Goal: Task Accomplishment & Management: Manage account settings

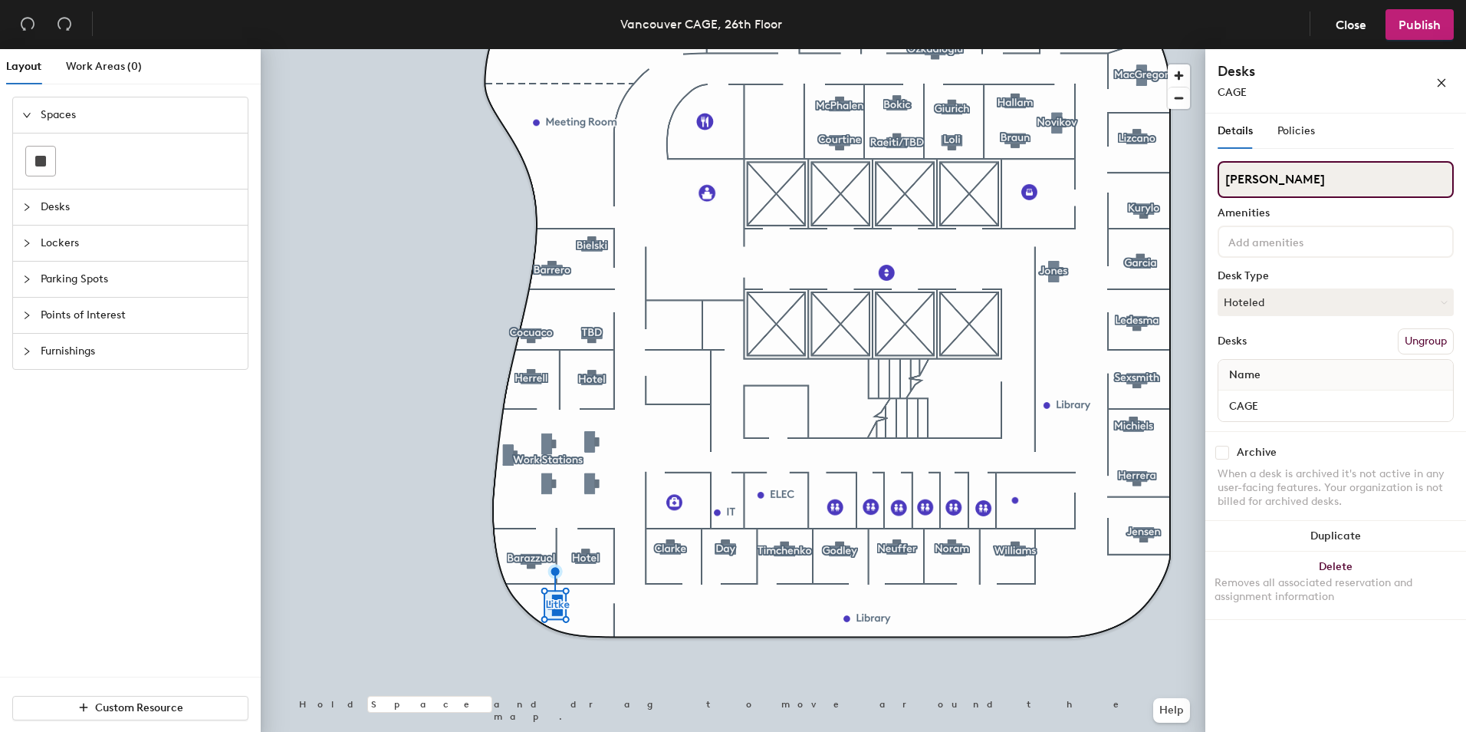
click at [1152, 179] on div "Layout Work Areas (0) Spaces Desks Lockers Parking Spots Points of Interest Fur…" at bounding box center [733, 393] width 1466 height 689
type input "Hotel"
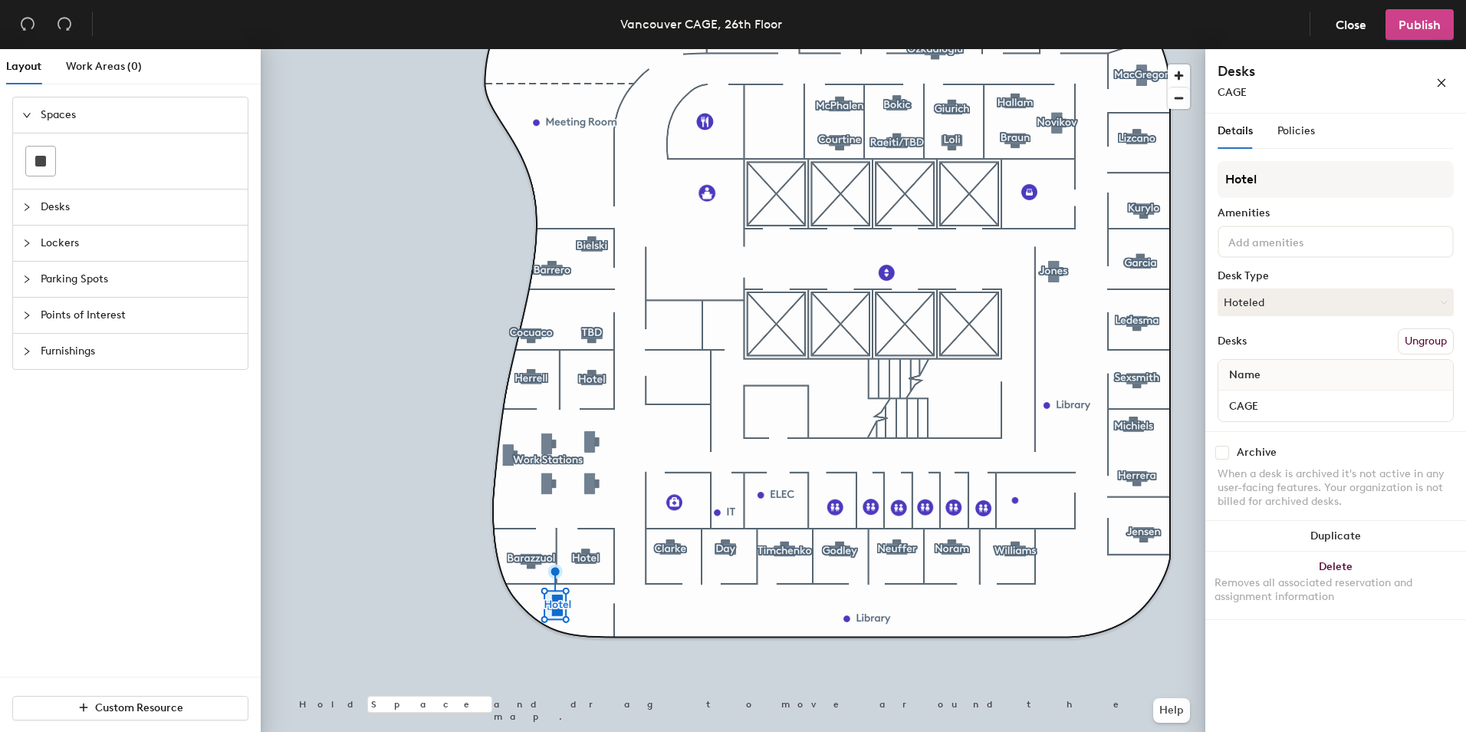
click at [1444, 22] on button "Publish" at bounding box center [1420, 24] width 68 height 31
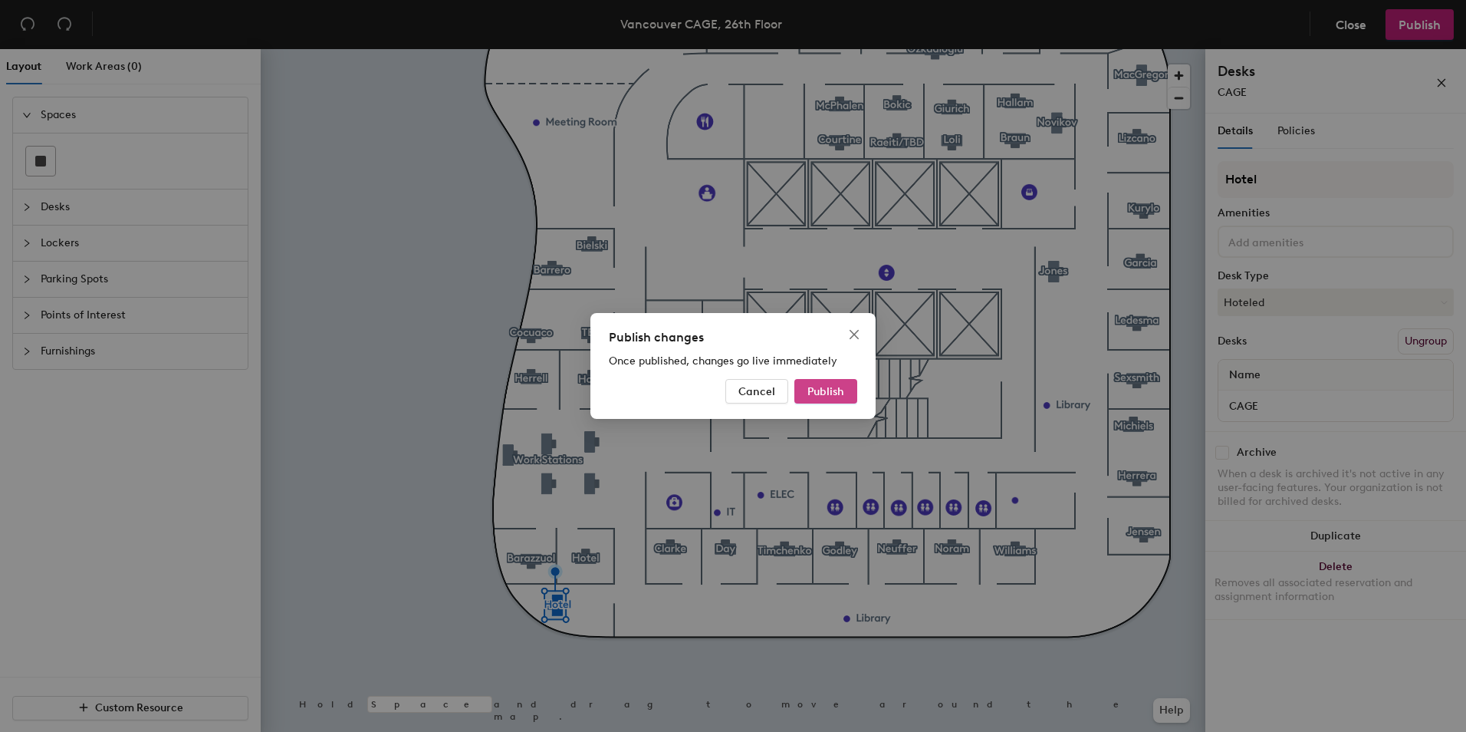
click at [805, 381] on button "Publish" at bounding box center [826, 391] width 63 height 25
